Goal: Navigation & Orientation: Find specific page/section

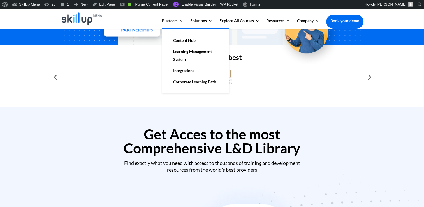
click at [182, 42] on link "Content Hub" at bounding box center [195, 40] width 56 height 11
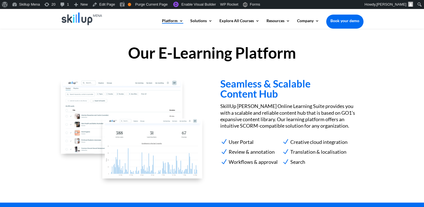
scroll to position [539, 0]
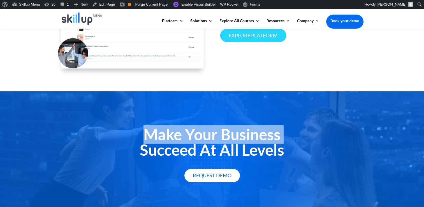
scroll to position [588, 0]
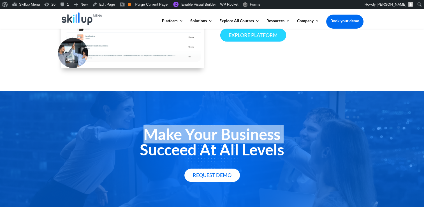
click at [258, 42] on link "Explore platform" at bounding box center [253, 35] width 66 height 13
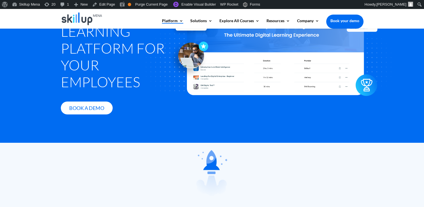
scroll to position [56, 0]
